Goal: Task Accomplishment & Management: Manage account settings

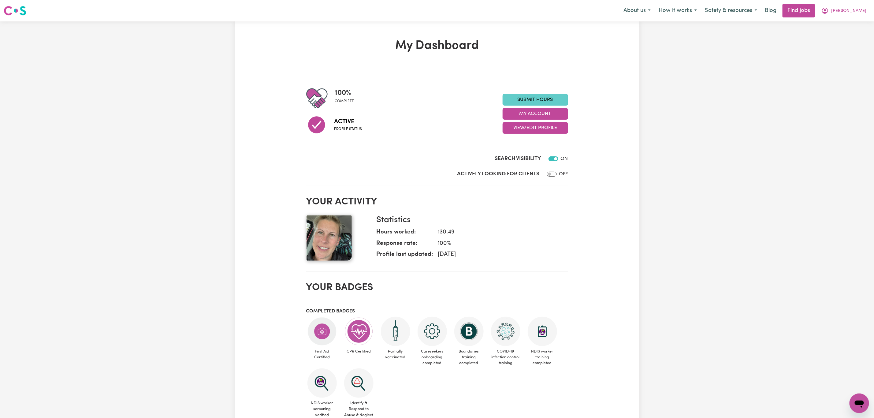
click at [546, 101] on link "Submit Hours" at bounding box center [535, 100] width 65 height 12
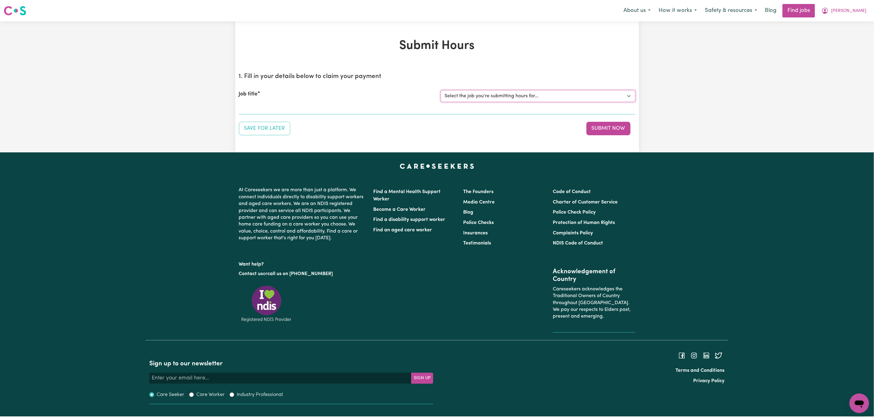
click at [515, 98] on select "Select the job you're submitting hours for... [[PERSON_NAME]] General care for …" at bounding box center [538, 96] width 195 height 12
click at [441, 90] on select "Select the job you're submitting hours for... [[PERSON_NAME]] General care for …" at bounding box center [538, 96] width 195 height 12
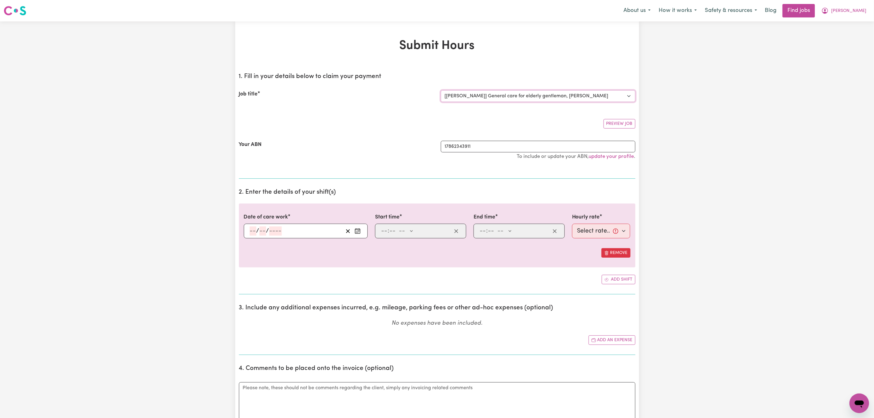
click at [512, 95] on select "Select the job you're submitting hours for... [[PERSON_NAME]] General care for …" at bounding box center [538, 96] width 195 height 12
select select "13341"
click at [441, 90] on select "Select the job you're submitting hours for... [[PERSON_NAME]] General care for …" at bounding box center [538, 96] width 195 height 12
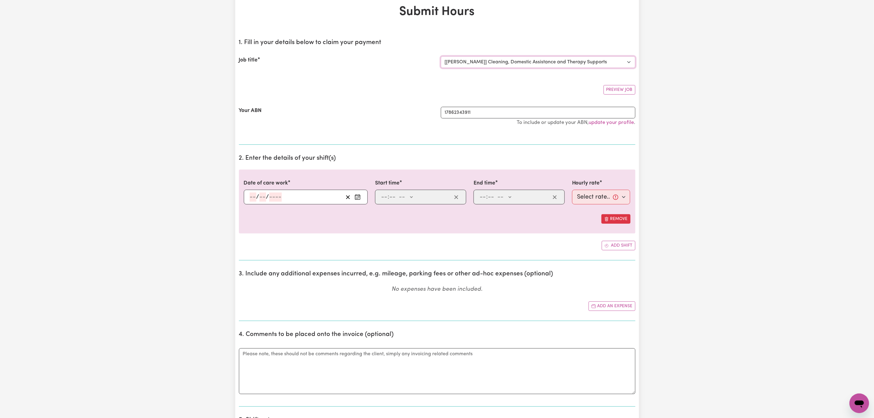
scroll to position [92, 0]
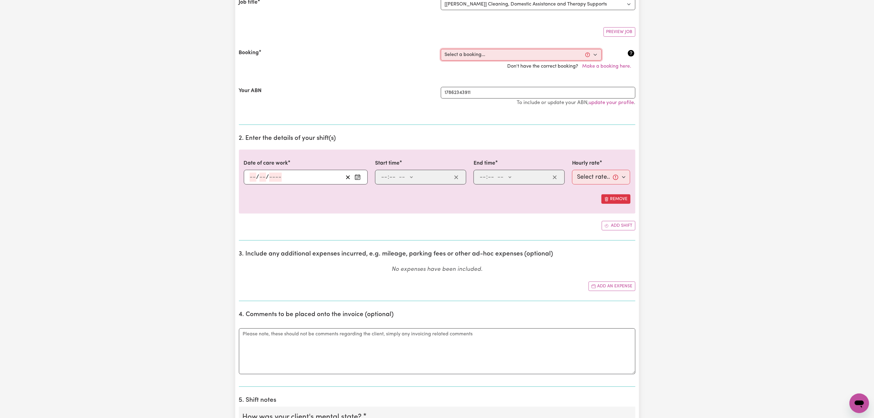
click at [574, 49] on select "Select a booking... [DATE] 02:00pm to 04:00pm (RECURRING) [DATE] 02:00pm to 04:…" at bounding box center [521, 55] width 161 height 12
select select "342657"
click at [441, 49] on select "Select a booking... [DATE] 02:00pm to 04:00pm (RECURRING) [DATE] 02:00pm to 04:…" at bounding box center [521, 55] width 161 height 12
type input "[DATE]"
type input "15"
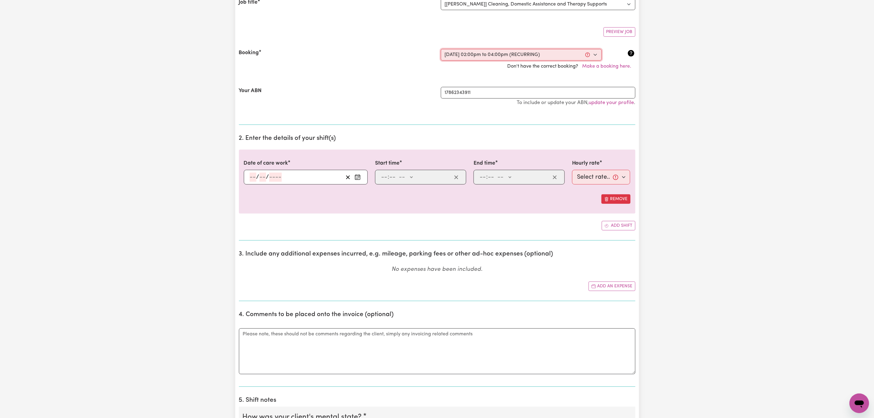
type input "8"
type input "2025"
type input "14:00"
type input "2"
type input "0"
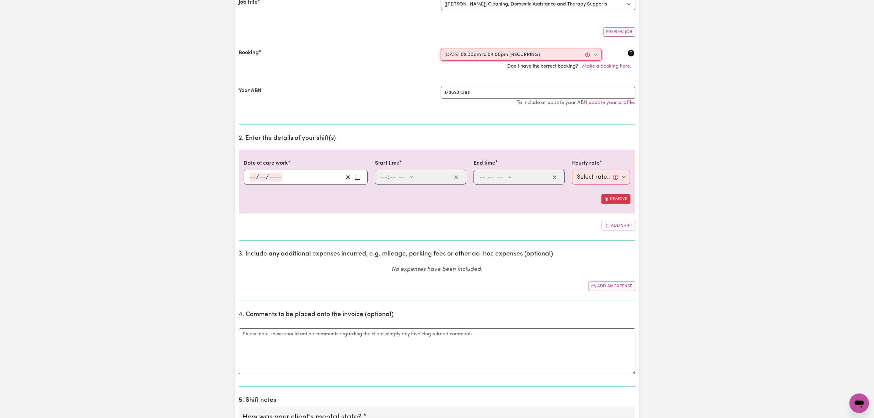
select select "pm"
type input "16:00"
type input "4"
type input "0"
select select "pm"
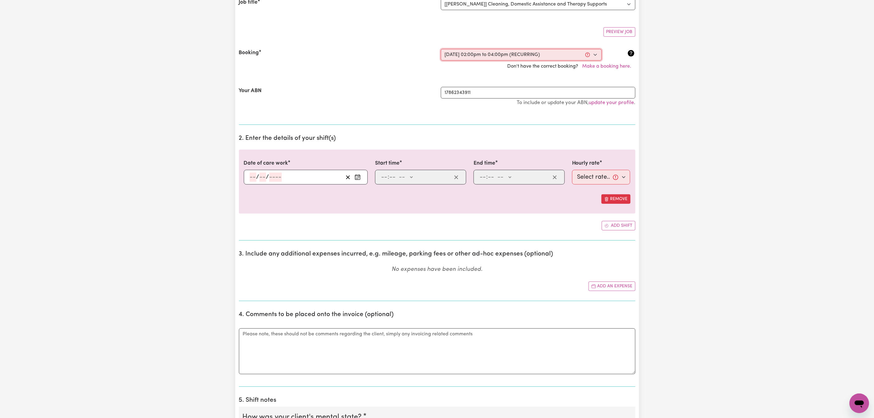
select select "42-Weekday"
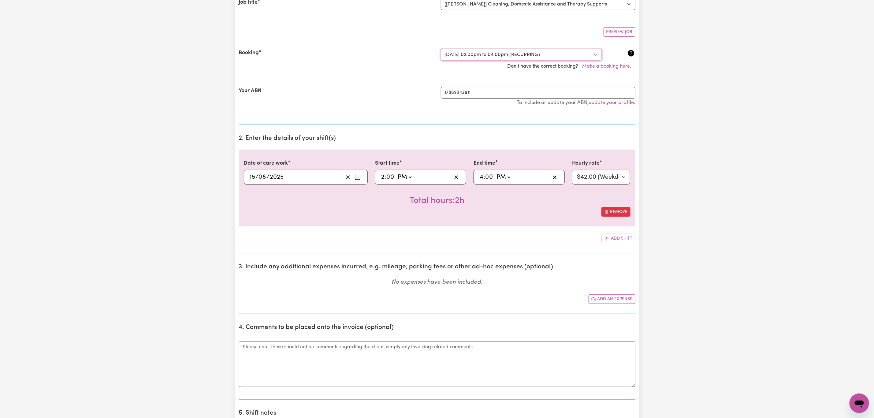
click at [570, 57] on select "Select a booking... [DATE] 02:00pm to 04:00pm (RECURRING) [DATE] 02:00pm to 04:…" at bounding box center [521, 55] width 161 height 12
select select "342659"
click at [441, 49] on select "Select a booking... [DATE] 02:00pm to 04:00pm (RECURRING) [DATE] 02:00pm to 04:…" at bounding box center [521, 55] width 161 height 12
select select "pm"
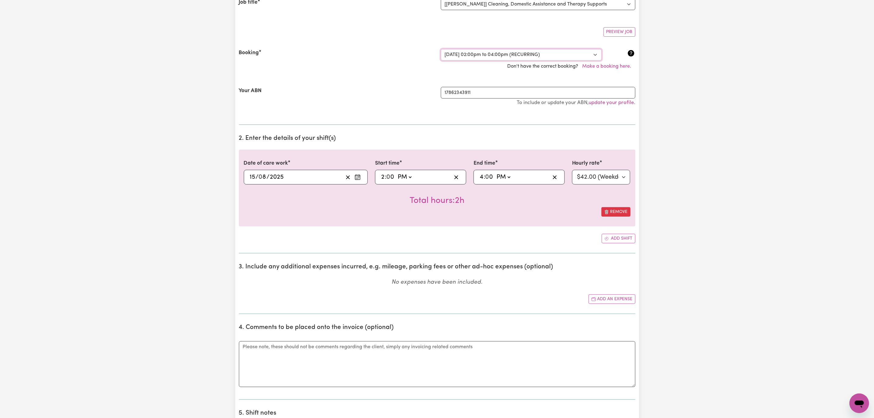
select select "42-Weekday"
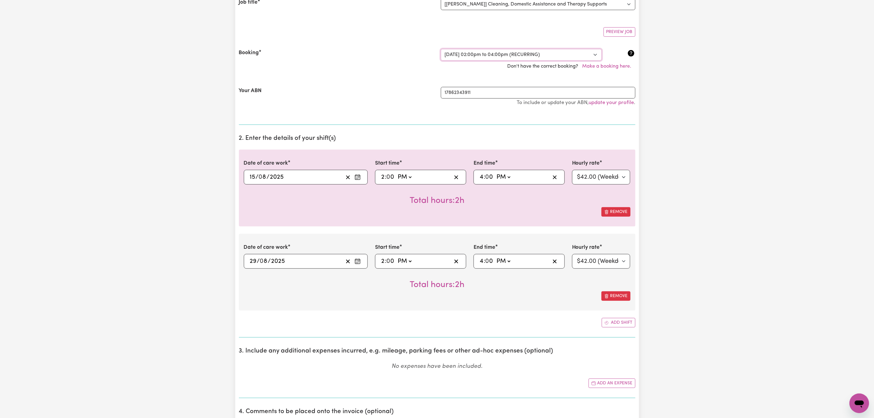
click at [556, 57] on select "Select a booking... [DATE] 02:00pm to 04:00pm (RECURRING) [DATE] 02:00pm to 04:…" at bounding box center [521, 55] width 161 height 12
click at [441, 49] on select "Select a booking... [DATE] 02:00pm to 04:00pm (RECURRING) [DATE] 02:00pm to 04:…" at bounding box center [521, 55] width 161 height 12
click at [547, 54] on select "Select a booking... [DATE] 02:00pm to 04:00pm (RECURRING) [DATE] 02:00pm to 04:…" at bounding box center [521, 55] width 161 height 12
select select "356213"
click at [441, 49] on select "Select a booking... [DATE] 02:00pm to 04:00pm (RECURRING) [DATE] 02:00pm to 04:…" at bounding box center [521, 55] width 161 height 12
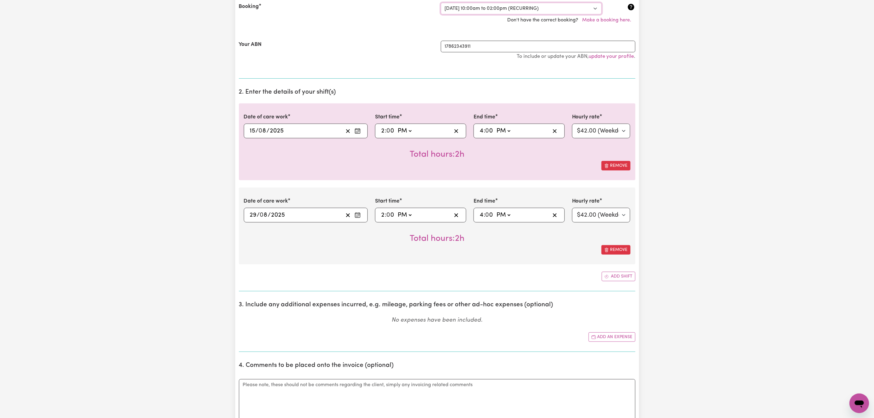
scroll to position [138, 0]
click at [304, 134] on div "[DATE] 15 / 0 8 / 2025" at bounding box center [296, 131] width 94 height 9
click at [616, 166] on button "Remove" at bounding box center [616, 165] width 29 height 9
type input "[DATE]"
type input "29"
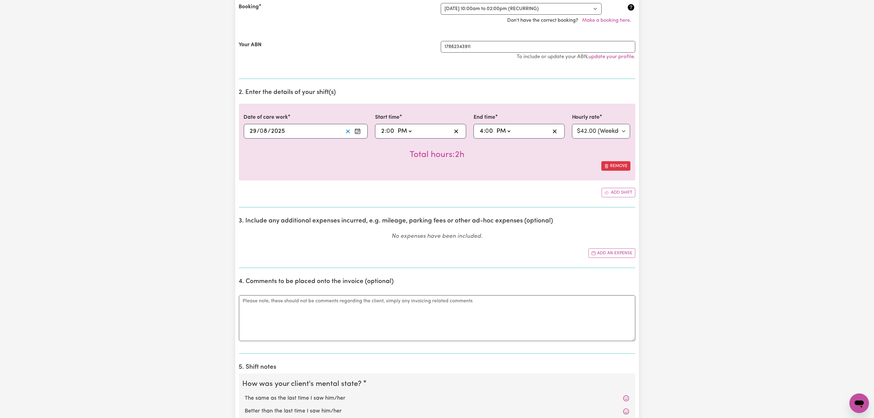
click at [344, 135] on button "Clear date" at bounding box center [347, 131] width 9 height 9
select select
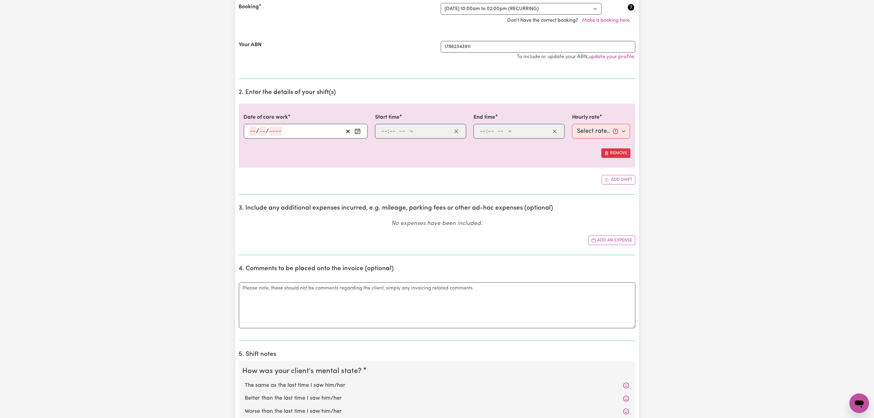
click at [310, 135] on div "/ /" at bounding box center [296, 131] width 94 height 9
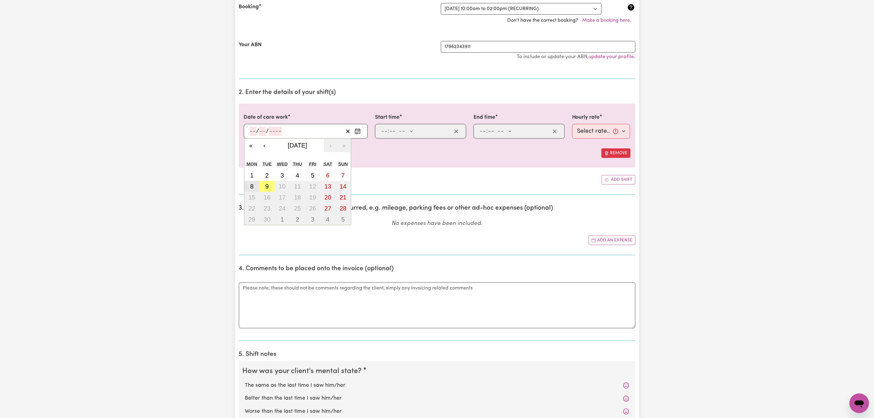
click at [255, 185] on button "8" at bounding box center [252, 186] width 15 height 11
type input "[DATE]"
type input "8"
type input "9"
type input "2025"
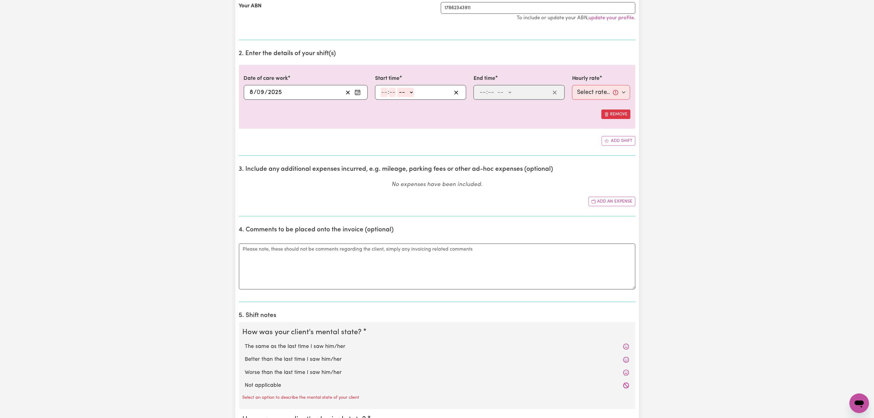
scroll to position [275, 0]
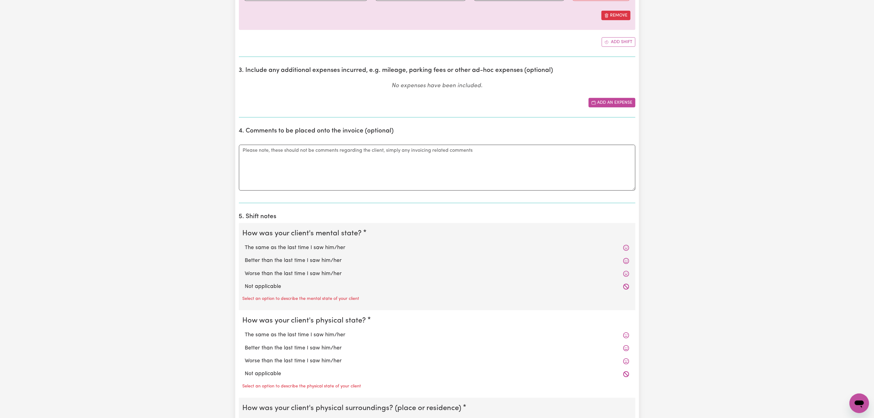
click at [611, 105] on button "Add an expense" at bounding box center [612, 102] width 47 height 9
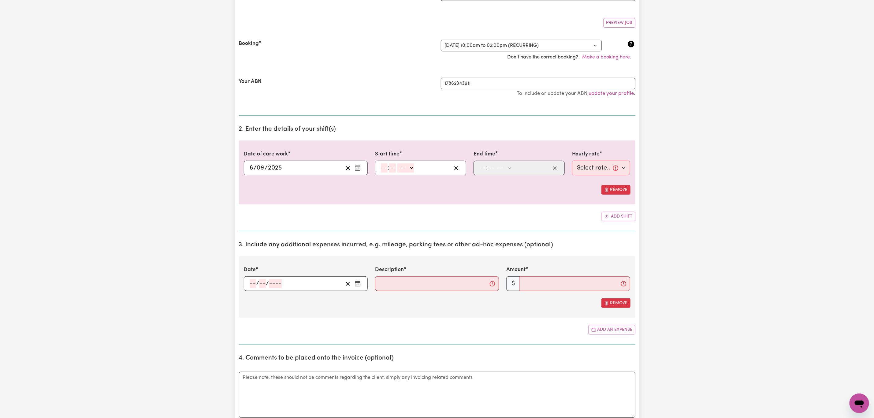
scroll to position [0, 0]
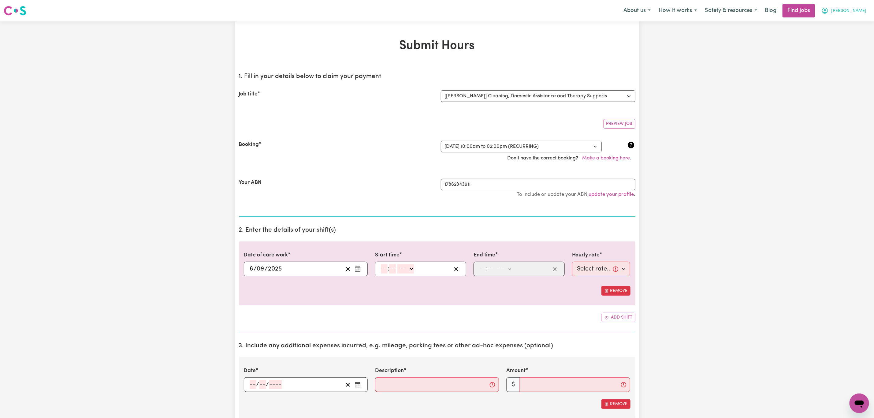
click at [857, 9] on span "[PERSON_NAME]" at bounding box center [849, 11] width 35 height 7
click at [848, 20] on link "My Account" at bounding box center [846, 24] width 48 height 12
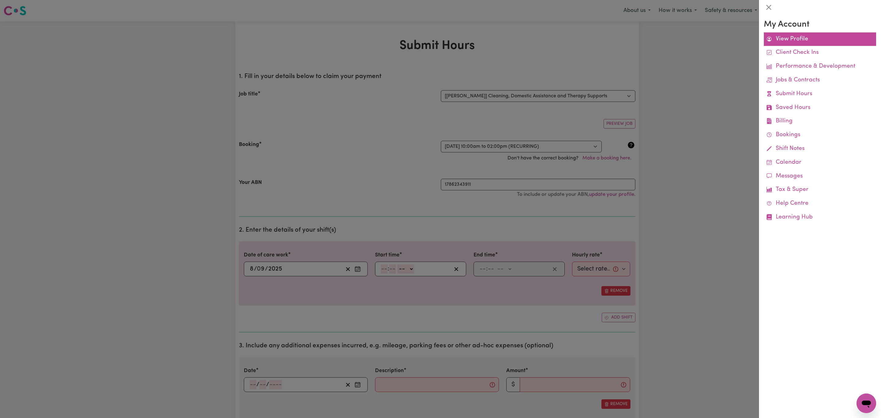
click at [815, 37] on link "View Profile" at bounding box center [820, 39] width 112 height 14
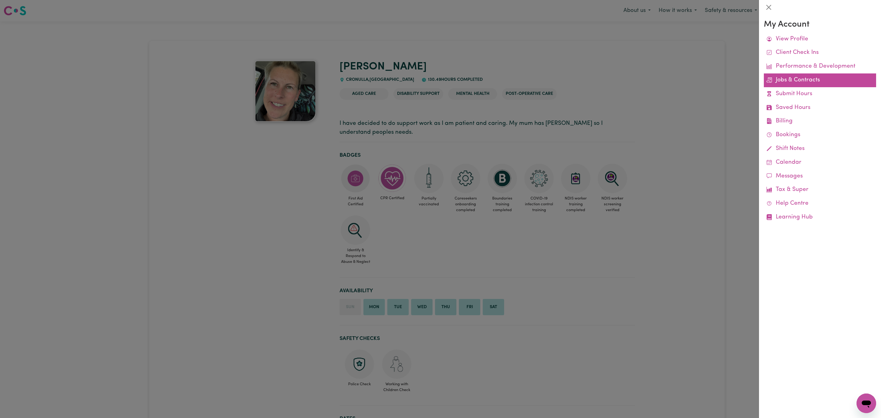
click at [788, 82] on link "Jobs & Contracts" at bounding box center [820, 80] width 112 height 14
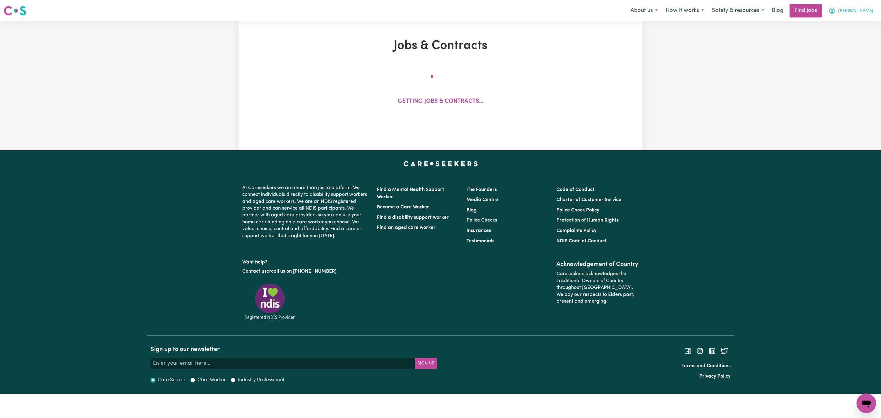
click at [864, 7] on button "[PERSON_NAME]" at bounding box center [851, 10] width 53 height 13
click at [856, 30] on link "My Dashboard" at bounding box center [853, 35] width 48 height 12
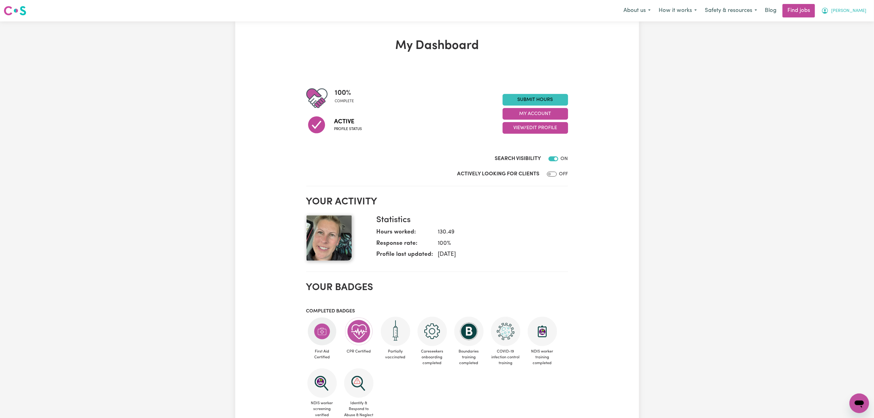
click at [854, 8] on span "[PERSON_NAME]" at bounding box center [849, 11] width 35 height 7
click at [851, 25] on link "My Account" at bounding box center [846, 24] width 48 height 12
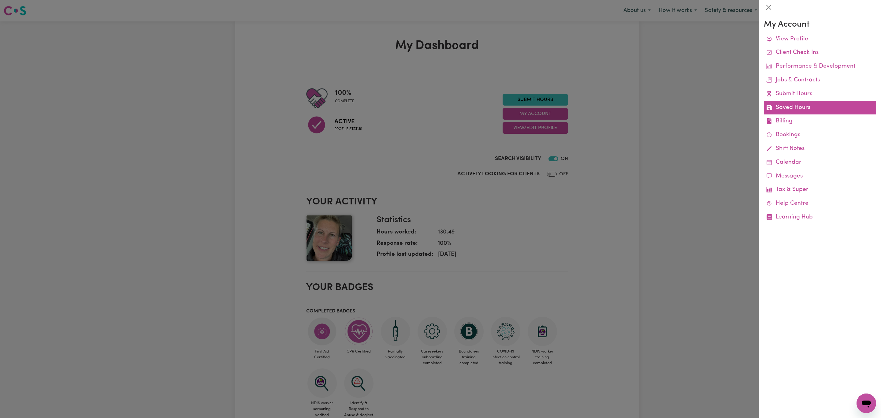
click at [795, 109] on link "Saved Hours" at bounding box center [820, 108] width 112 height 14
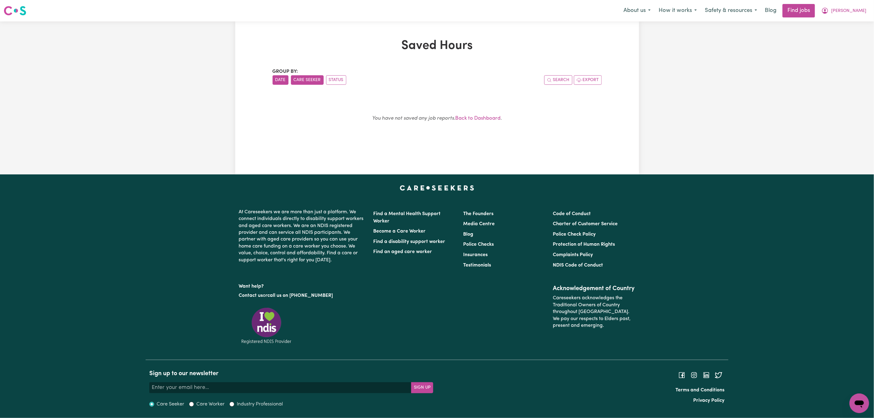
click at [294, 82] on button "Care Seeker" at bounding box center [307, 79] width 33 height 9
drag, startPoint x: 341, startPoint y: 78, endPoint x: 577, endPoint y: 23, distance: 242.7
click at [341, 79] on button "Status" at bounding box center [336, 79] width 20 height 9
click at [862, 9] on span "[PERSON_NAME]" at bounding box center [849, 11] width 35 height 7
click at [838, 24] on link "My Account" at bounding box center [846, 24] width 48 height 12
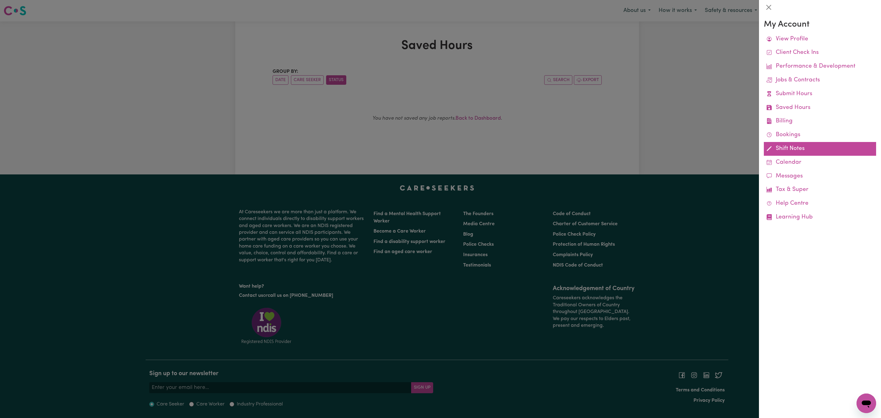
click at [789, 147] on link "Shift Notes" at bounding box center [820, 149] width 112 height 14
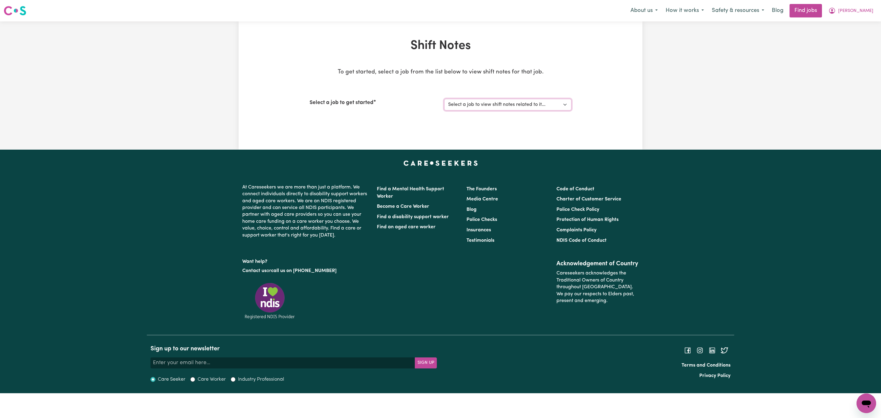
drag, startPoint x: 479, startPoint y: 106, endPoint x: 479, endPoint y: 109, distance: 3.7
click at [479, 106] on select "Select a job to view shift notes related to it... [[PERSON_NAME]] General care …" at bounding box center [507, 105] width 127 height 12
select select "13341"
click at [444, 99] on select "Select a job to view shift notes related to it... [[PERSON_NAME]] General care …" at bounding box center [507, 105] width 127 height 12
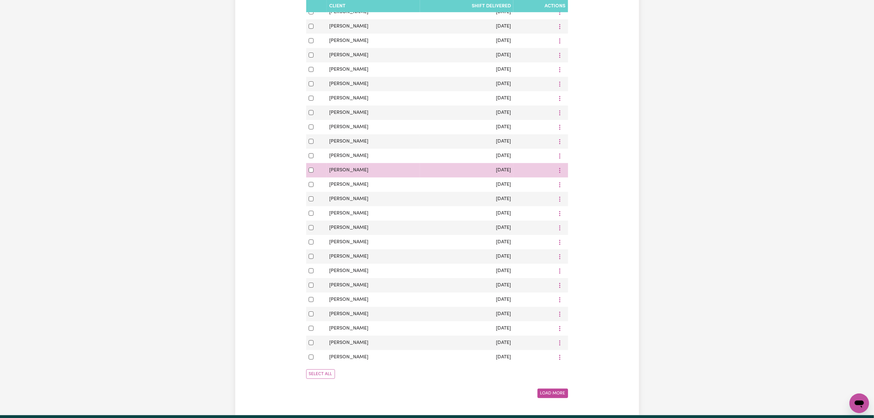
scroll to position [184, 0]
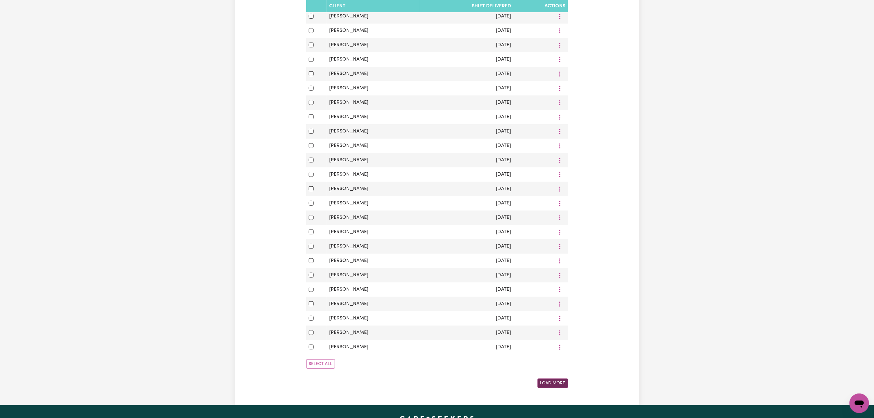
click at [549, 388] on button "Load More" at bounding box center [553, 383] width 31 height 9
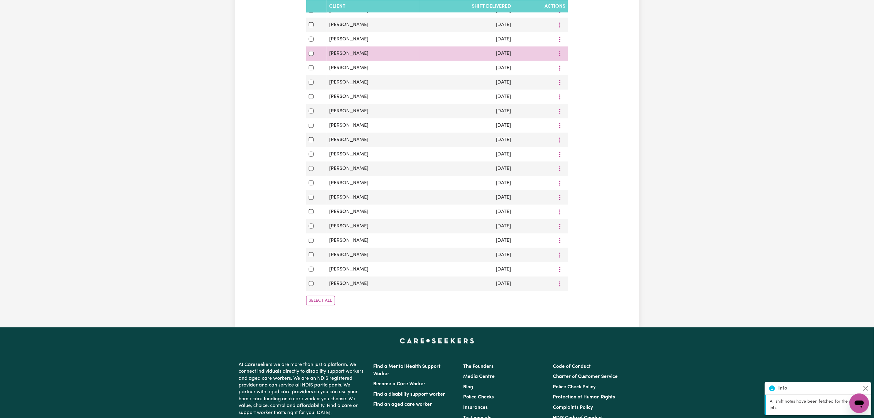
scroll to position [551, 0]
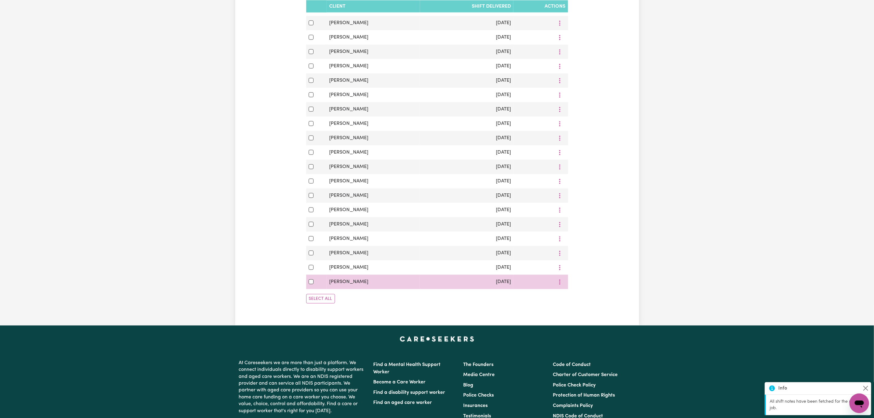
click at [514, 289] on td "[DATE]" at bounding box center [466, 282] width 93 height 14
click at [561, 287] on button "More options" at bounding box center [560, 281] width 12 height 9
click at [565, 303] on link "View/Update" at bounding box center [577, 296] width 48 height 12
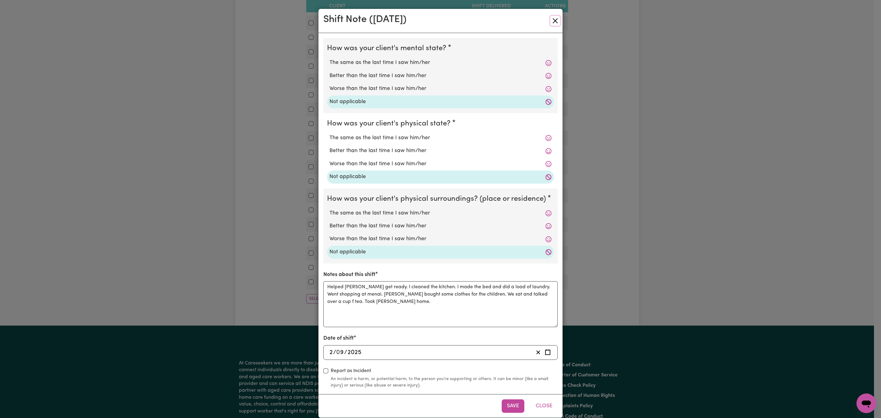
click at [552, 19] on button "Close" at bounding box center [556, 21] width 10 height 10
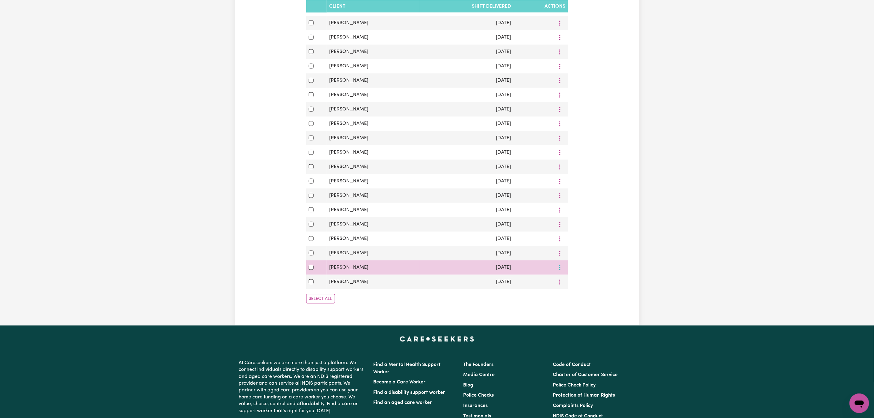
click at [561, 271] on icon "More options" at bounding box center [560, 268] width 6 height 6
click at [574, 285] on span "View/Update" at bounding box center [580, 282] width 30 height 5
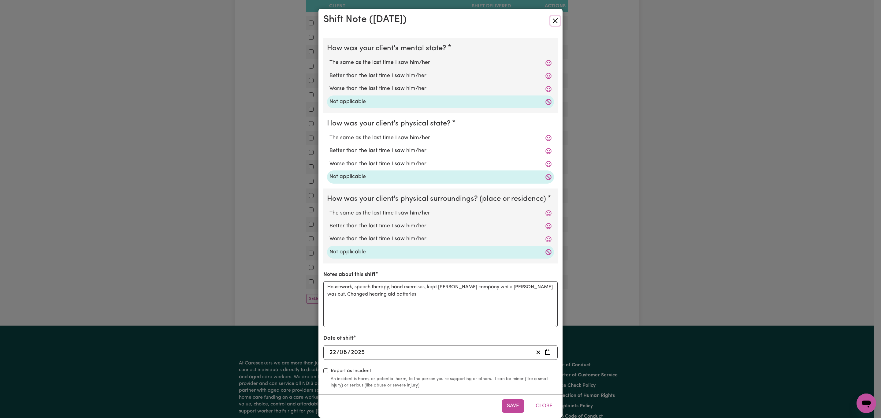
click at [551, 21] on button "Close" at bounding box center [556, 21] width 10 height 10
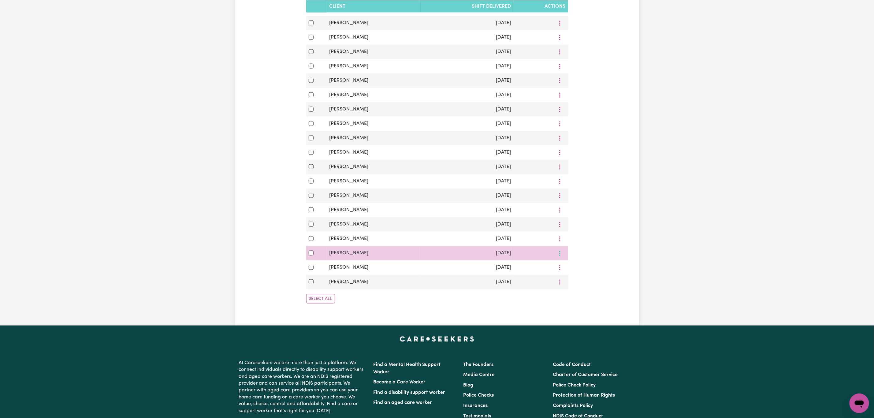
click at [559, 258] on button "More options" at bounding box center [560, 253] width 12 height 9
click at [573, 270] on span "View/Update" at bounding box center [580, 267] width 30 height 5
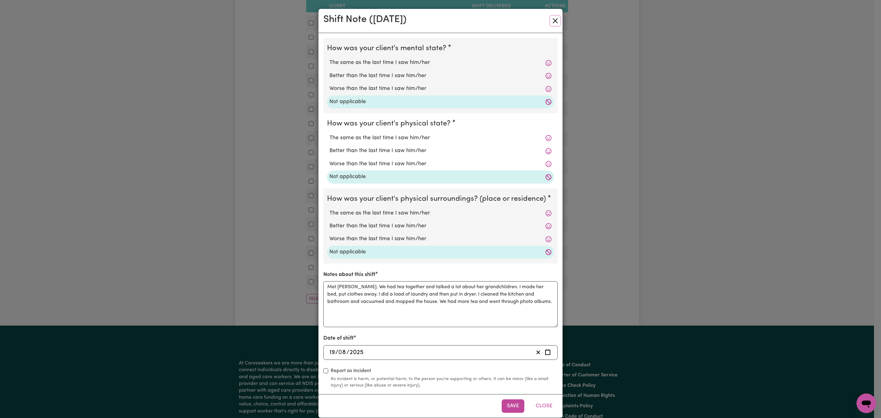
click at [552, 19] on button "Close" at bounding box center [556, 21] width 10 height 10
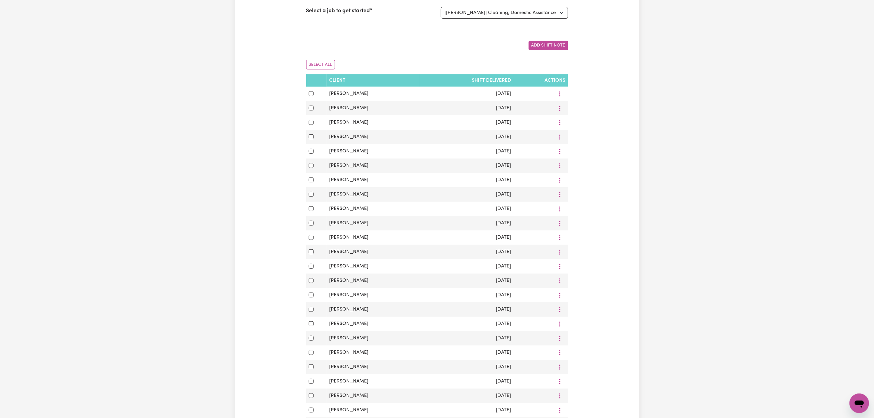
scroll to position [0, 0]
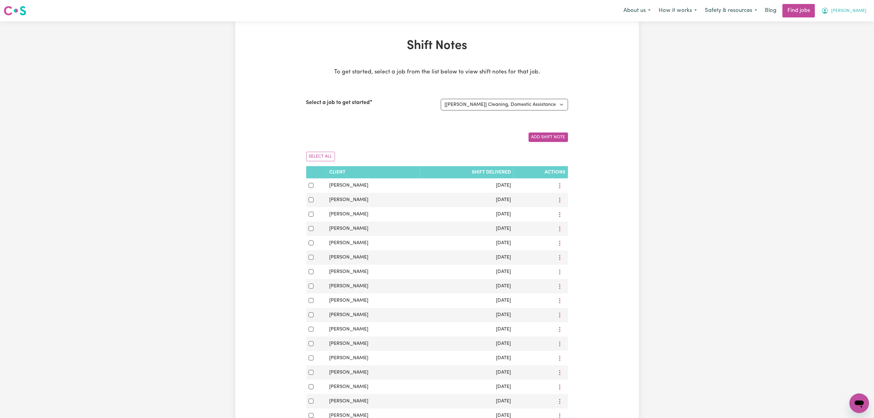
click at [863, 12] on span "[PERSON_NAME]" at bounding box center [849, 11] width 35 height 7
click at [851, 24] on link "My Account" at bounding box center [846, 24] width 48 height 12
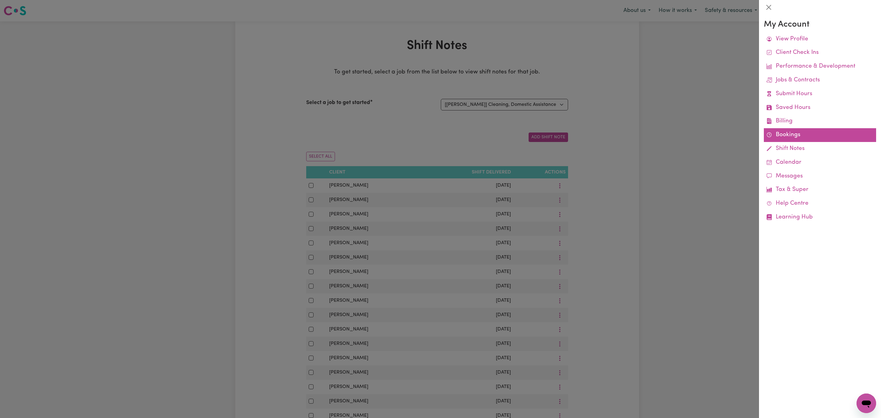
click at [784, 138] on link "Bookings" at bounding box center [820, 135] width 112 height 14
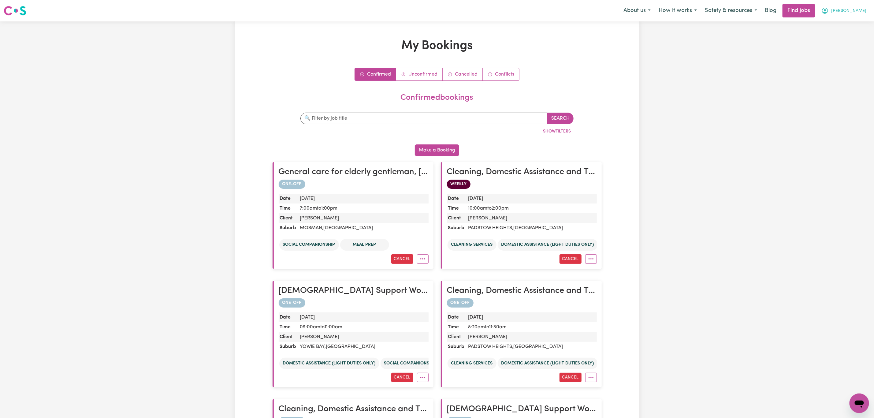
click at [867, 10] on button "[PERSON_NAME]" at bounding box center [844, 10] width 53 height 13
click at [847, 23] on link "My Account" at bounding box center [846, 24] width 48 height 12
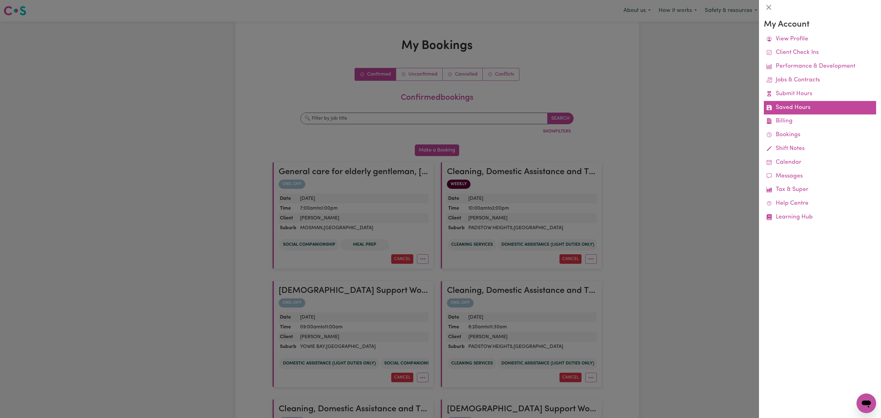
click at [794, 108] on link "Saved Hours" at bounding box center [820, 108] width 112 height 14
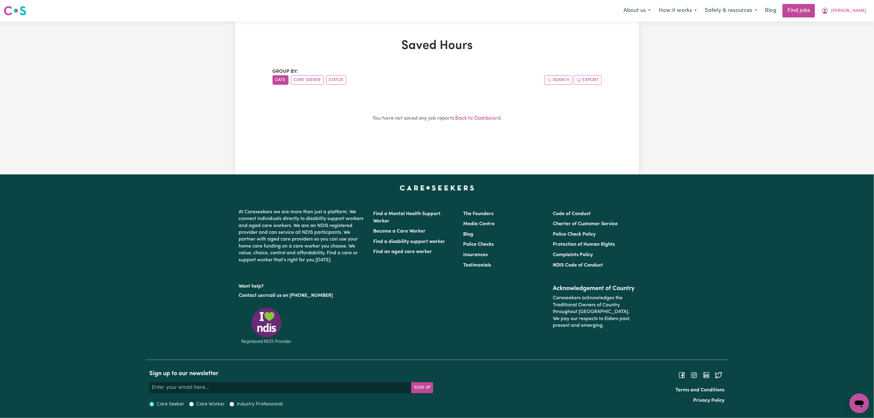
scroll to position [3, 0]
click at [859, 4] on button "[PERSON_NAME]" at bounding box center [844, 10] width 53 height 13
click at [851, 43] on link "Logout" at bounding box center [846, 47] width 48 height 12
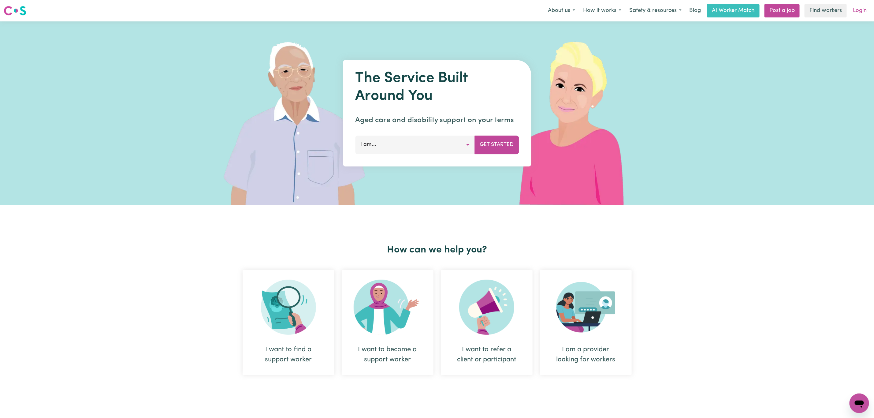
click at [862, 8] on link "Login" at bounding box center [860, 10] width 21 height 13
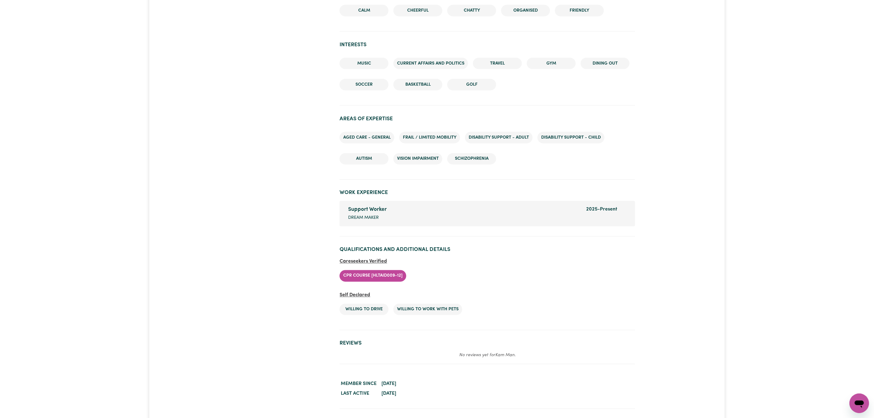
scroll to position [735, 0]
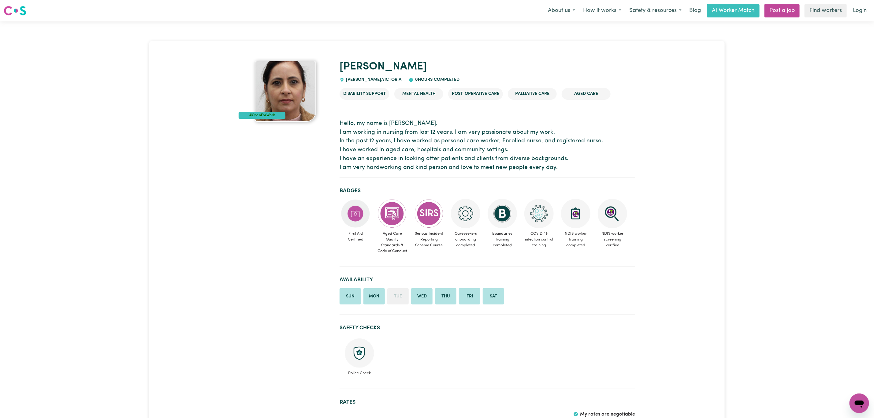
click at [868, 3] on nav "Menu About us How it works Safety & resources Blog AI Worker Match Post a job F…" at bounding box center [437, 10] width 874 height 21
click at [864, 10] on link "Login" at bounding box center [860, 10] width 21 height 13
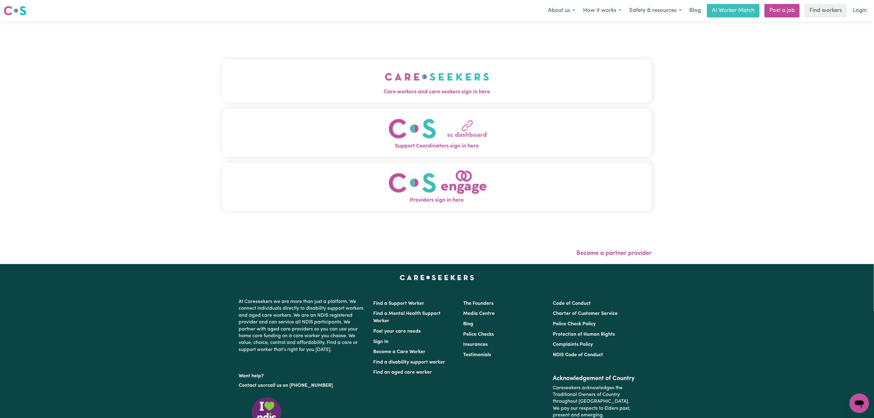
click at [412, 92] on span "Care workers and care seekers sign in here" at bounding box center [437, 92] width 430 height 8
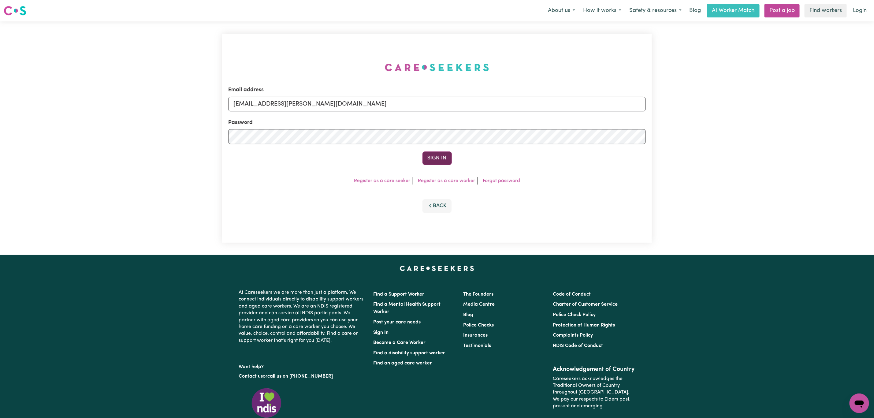
click at [433, 154] on button "Sign In" at bounding box center [437, 157] width 29 height 13
